Goal: Transaction & Acquisition: Purchase product/service

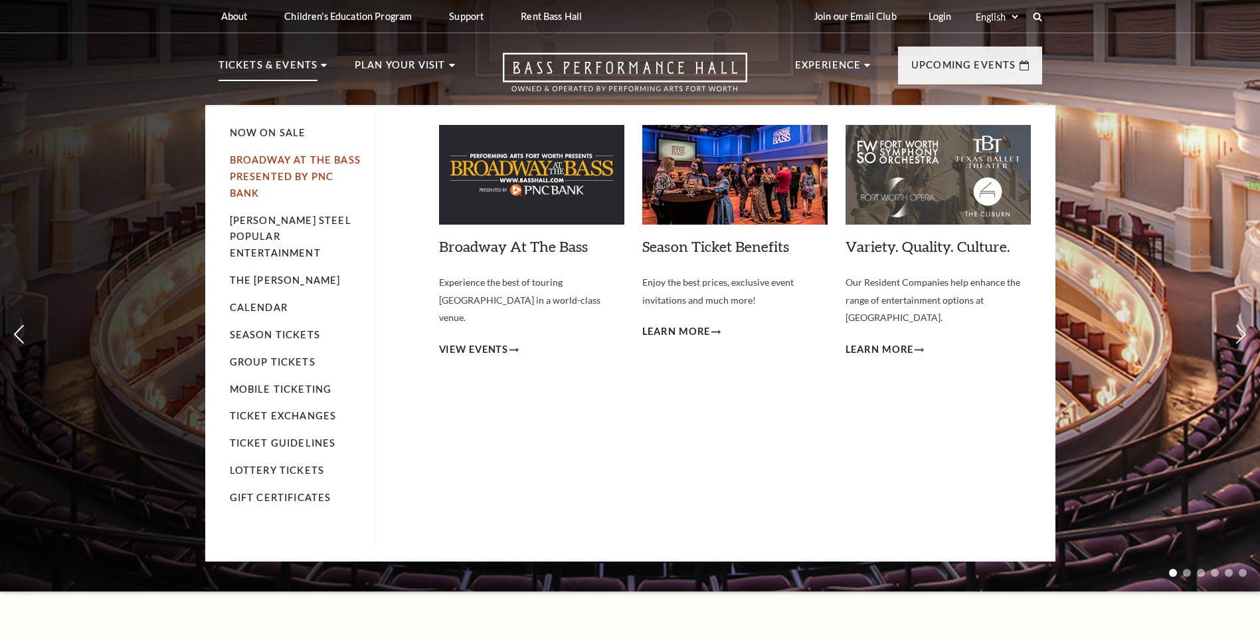
click at [334, 159] on link "Broadway At The Bass presented by PNC Bank" at bounding box center [295, 176] width 131 height 44
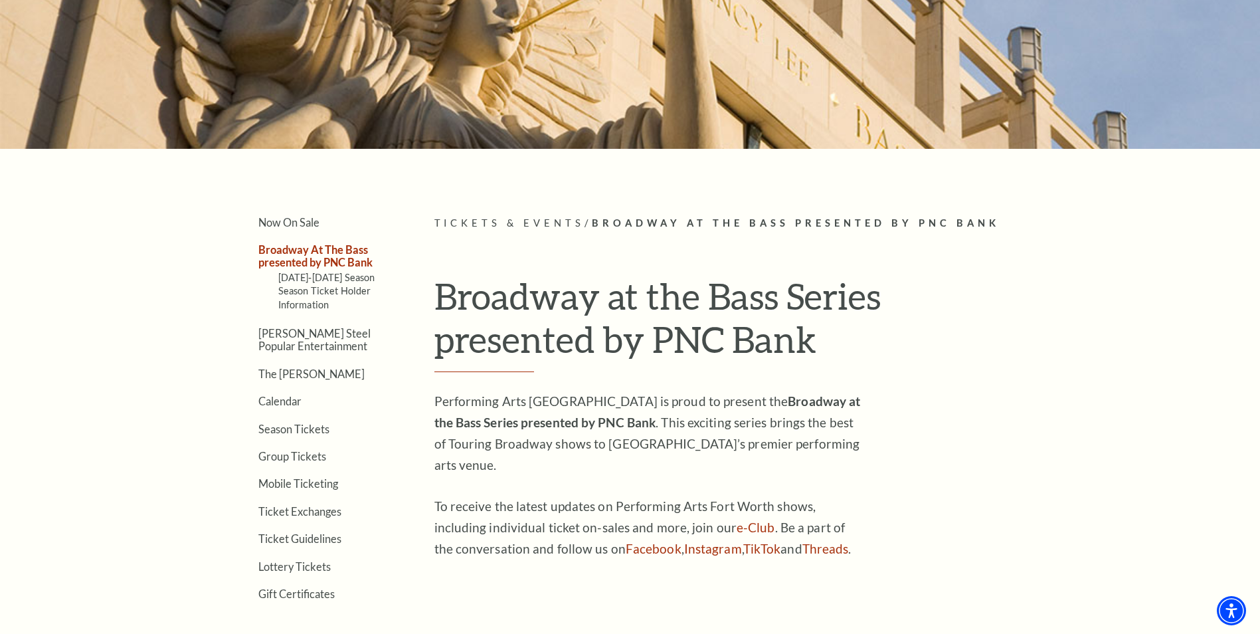
scroll to position [332, 0]
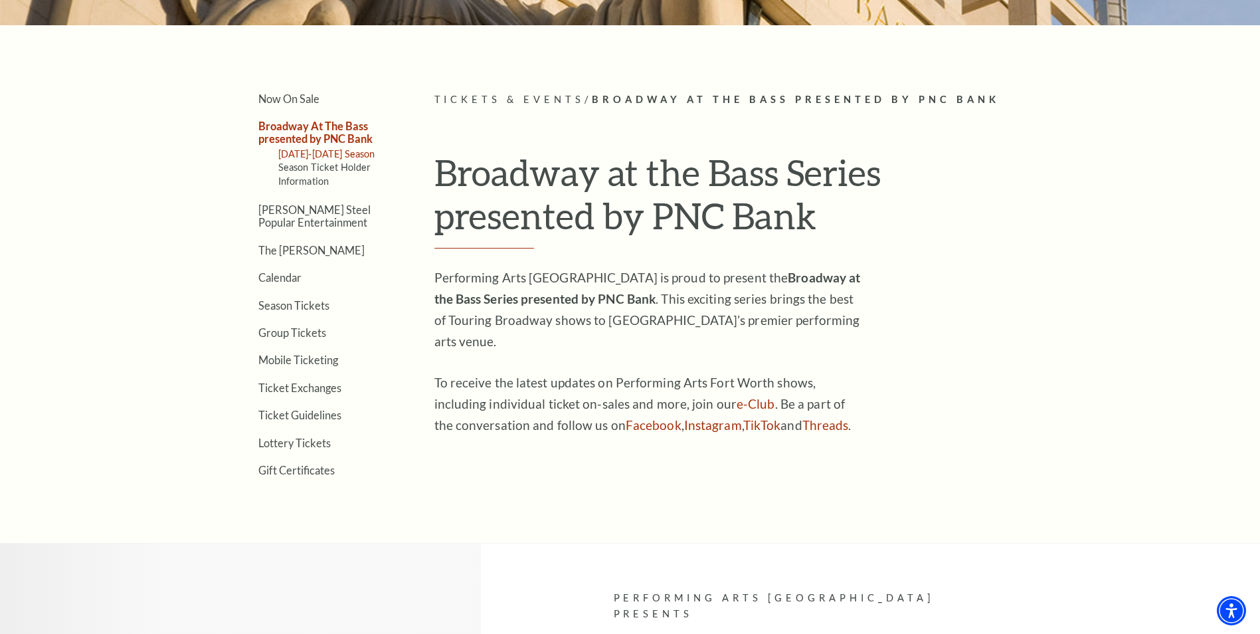
click at [351, 155] on link "[DATE]-[DATE] Season" at bounding box center [326, 153] width 97 height 11
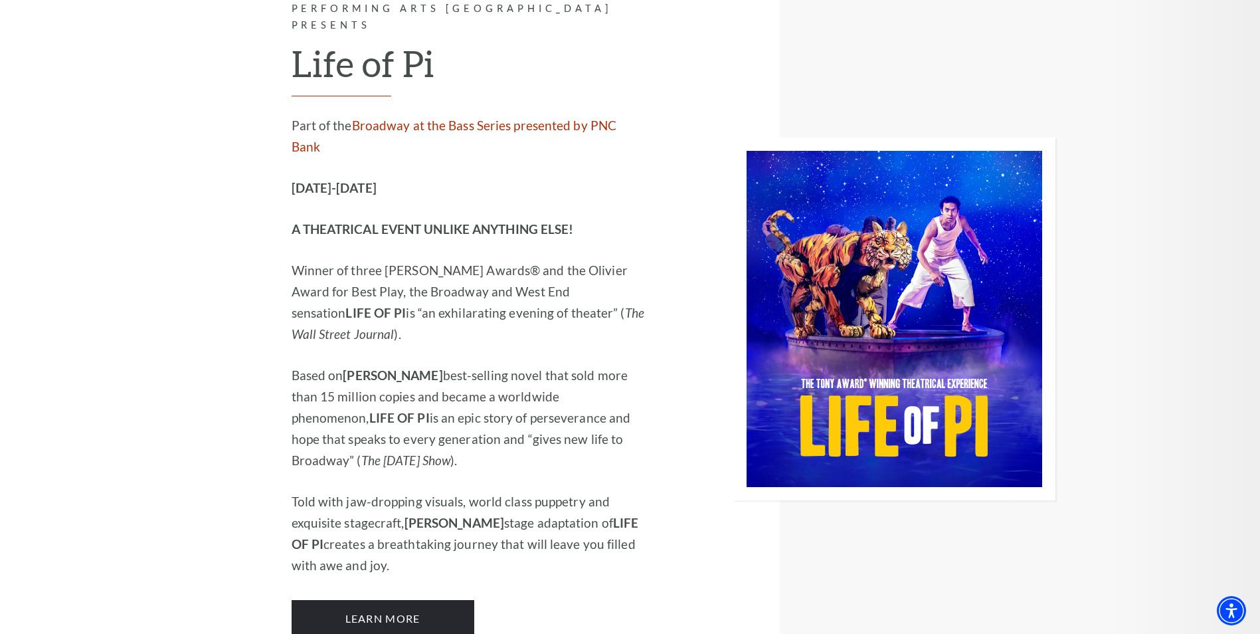
scroll to position [1720, 0]
click at [418, 599] on link "Learn More" at bounding box center [383, 617] width 183 height 37
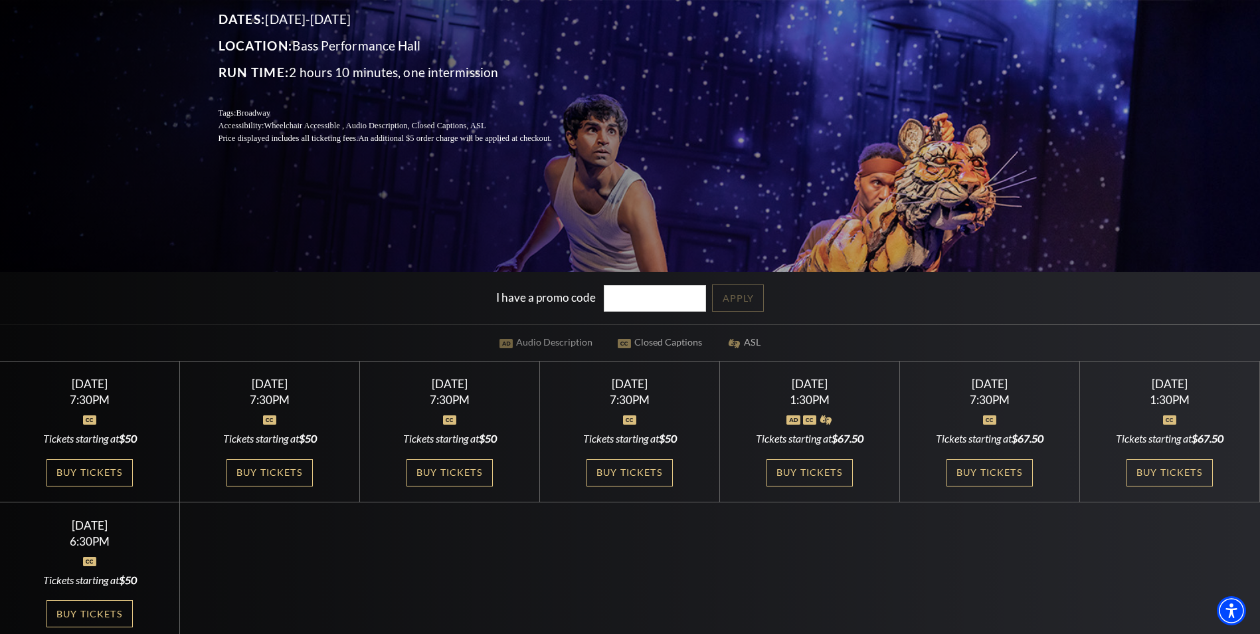
scroll to position [266, 0]
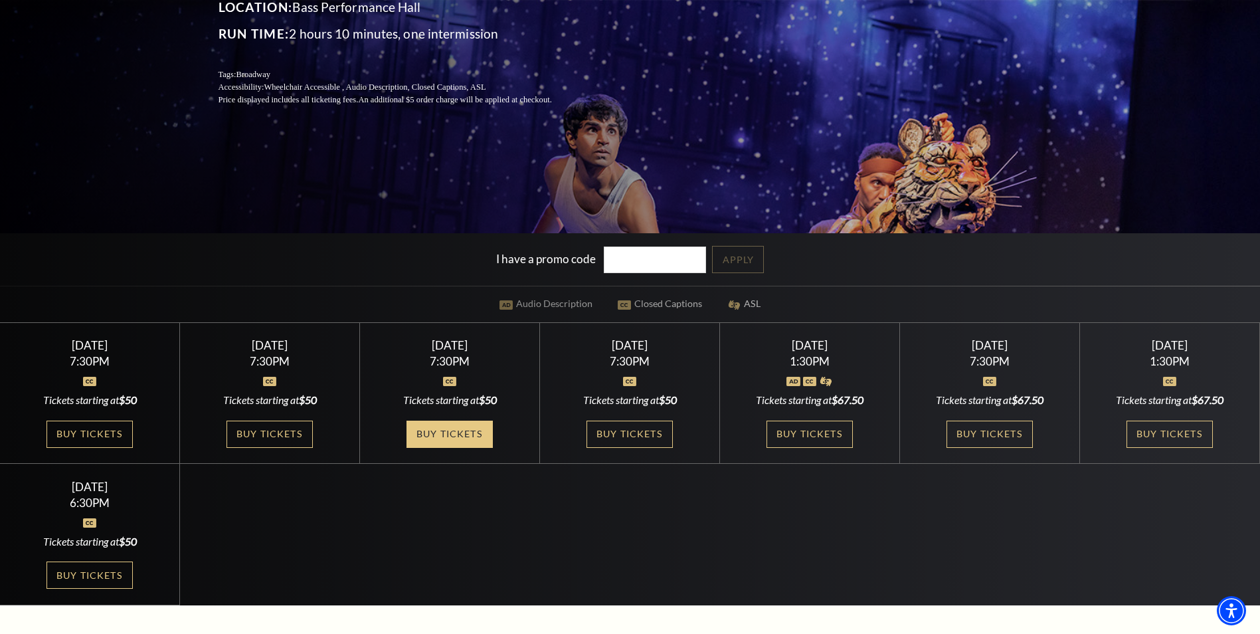
click at [478, 436] on link "Buy Tickets" at bounding box center [449, 433] width 86 height 27
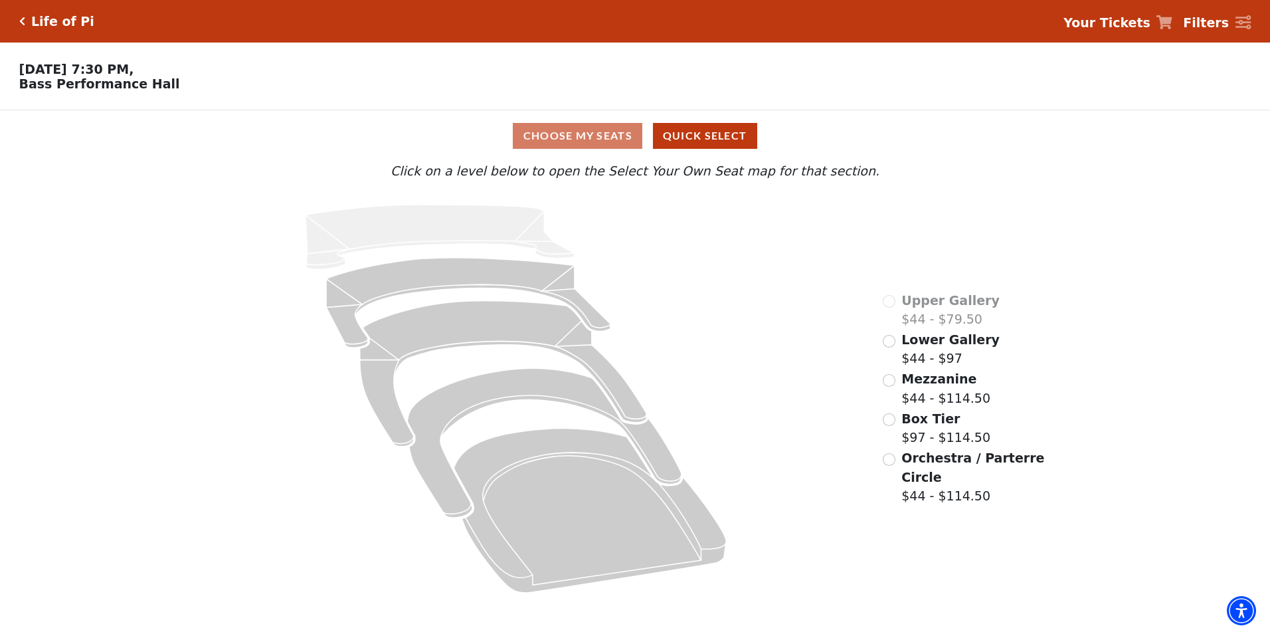
click at [900, 347] on div "Lower Gallery $44 - $97" at bounding box center [941, 349] width 117 height 38
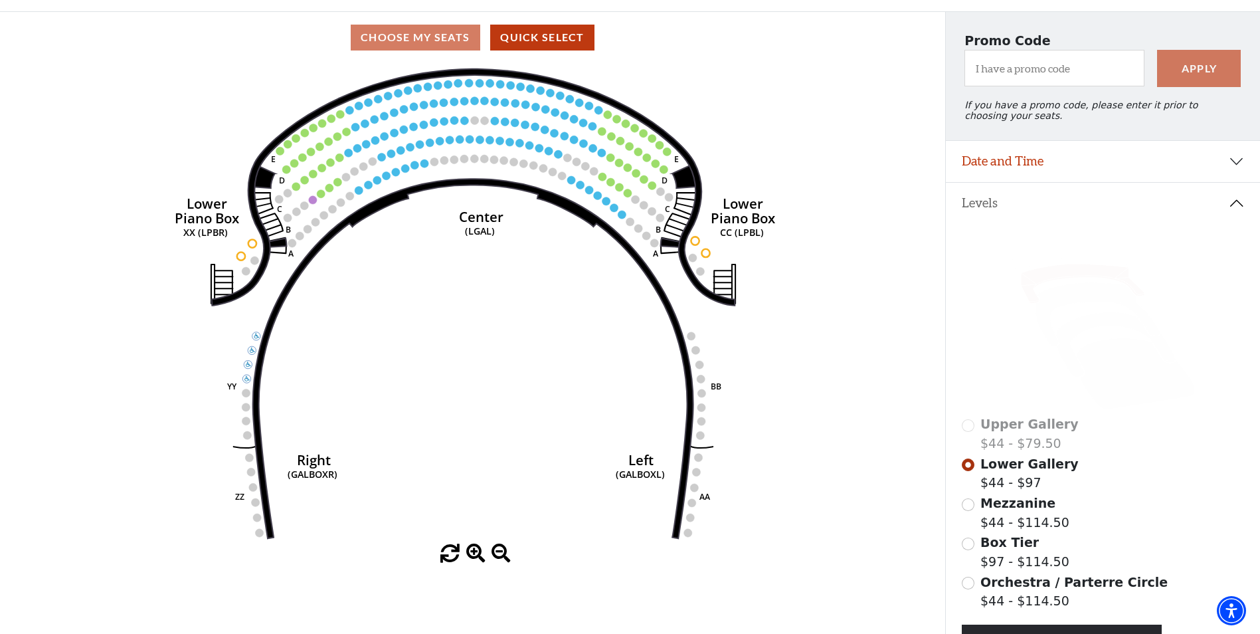
scroll to position [128, 0]
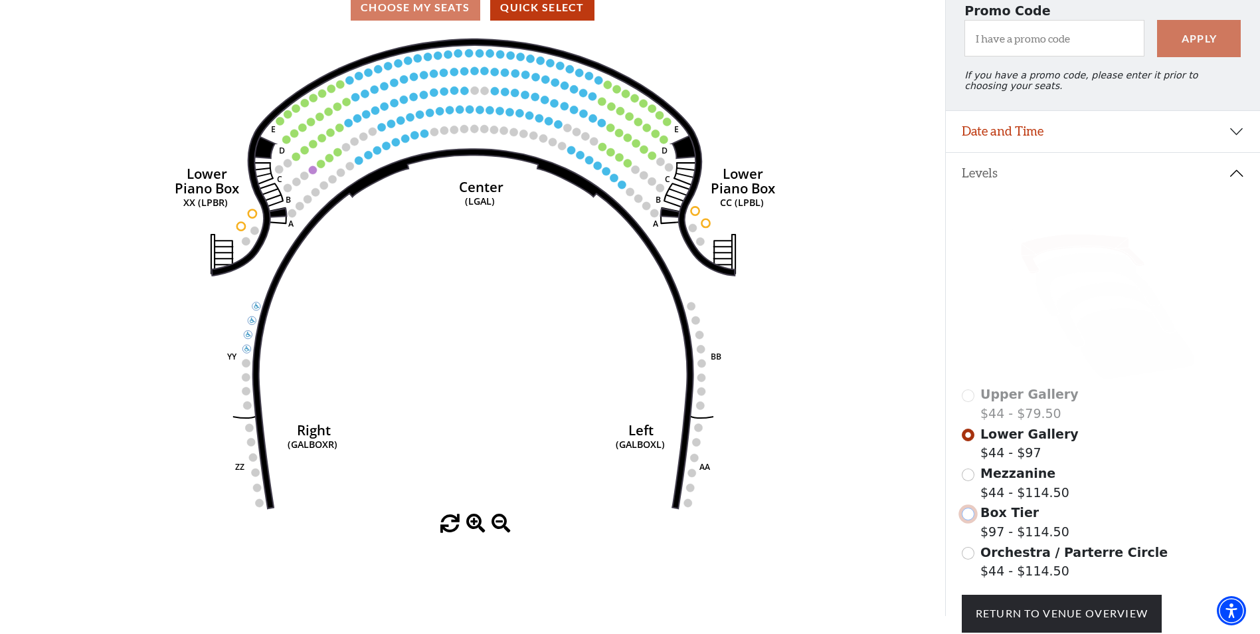
click at [971, 520] on input "Box Tier$97 - $114.50\a" at bounding box center [968, 513] width 13 height 13
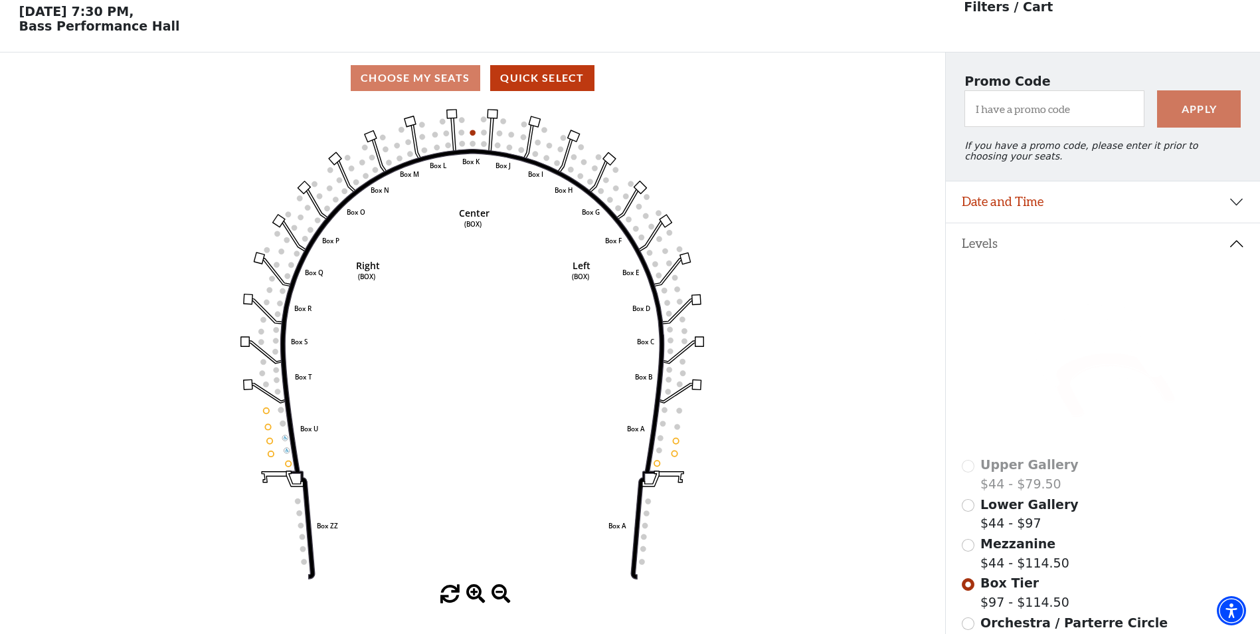
scroll to position [62, 0]
